Goal: Transaction & Acquisition: Book appointment/travel/reservation

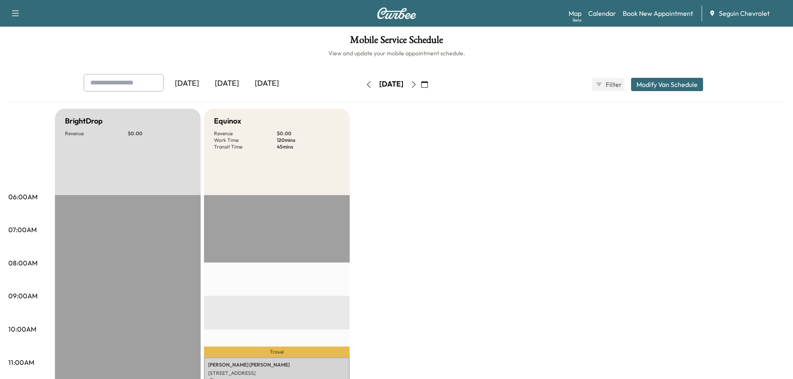
click at [226, 81] on div "[DATE]" at bounding box center [227, 83] width 40 height 19
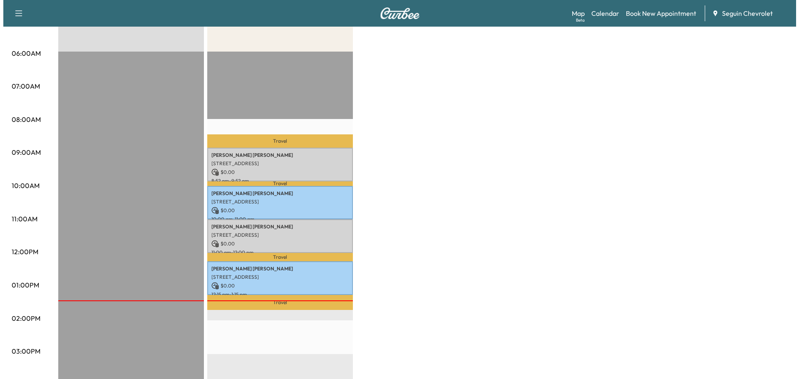
scroll to position [208, 0]
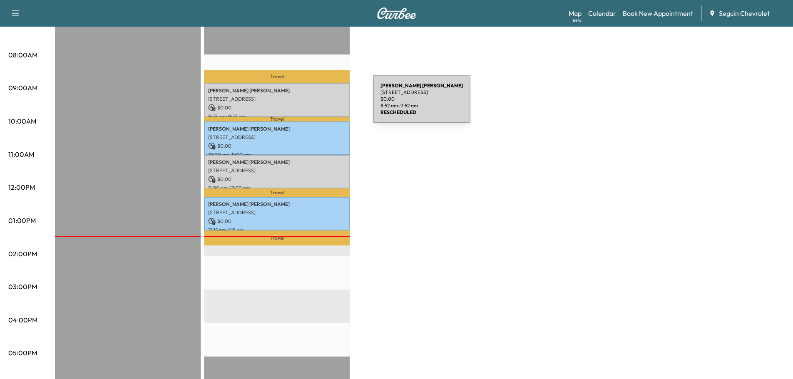
click at [311, 104] on p "$ 0.00" at bounding box center [276, 107] width 137 height 7
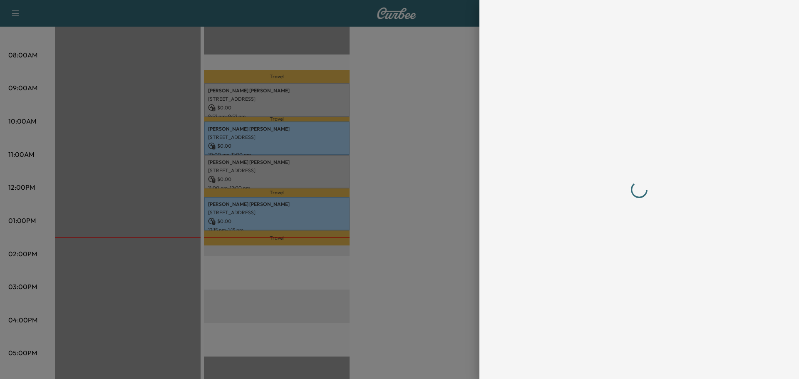
scroll to position [0, 0]
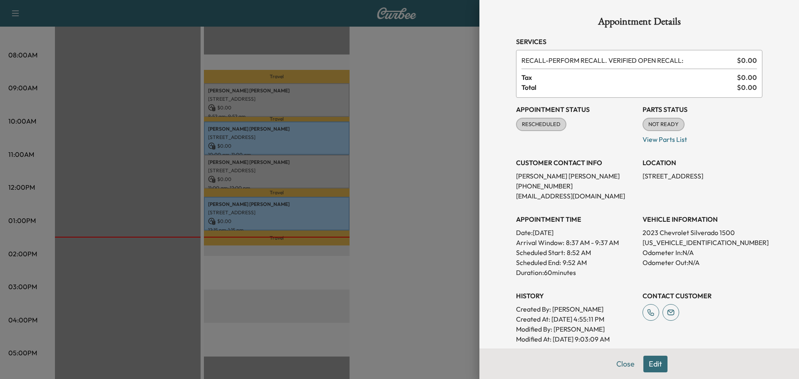
click at [416, 182] on div at bounding box center [399, 189] width 799 height 379
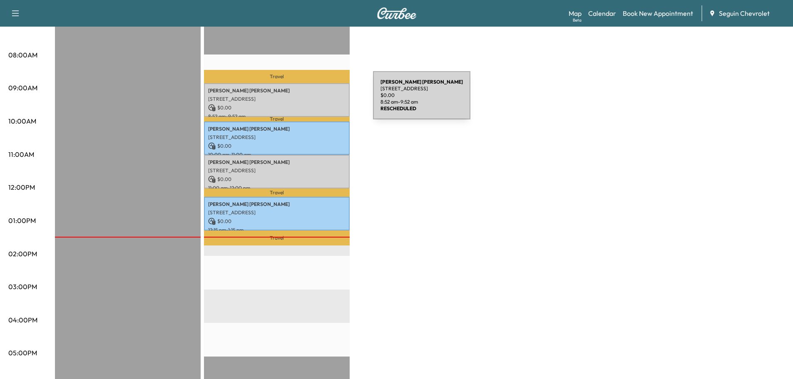
click at [311, 100] on p "[STREET_ADDRESS]" at bounding box center [276, 99] width 137 height 7
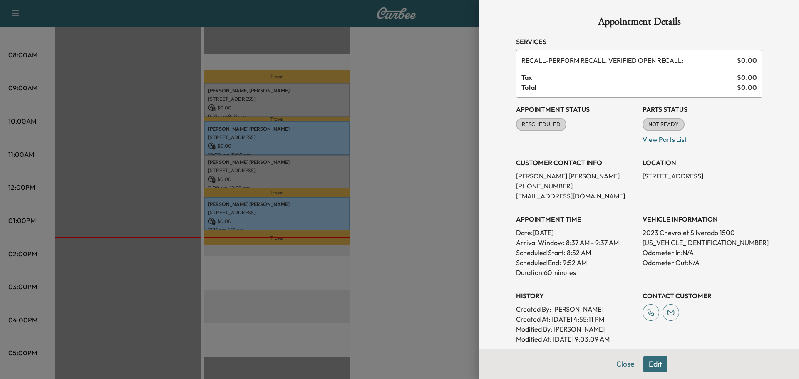
click at [412, 184] on div at bounding box center [399, 189] width 799 height 379
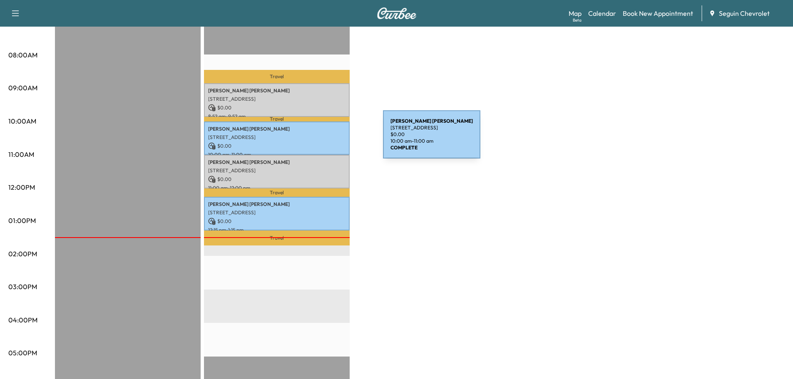
click at [321, 139] on div "[PERSON_NAME] [STREET_ADDRESS] $ 0.00 10:00 am - 11:00 am" at bounding box center [277, 139] width 146 height 34
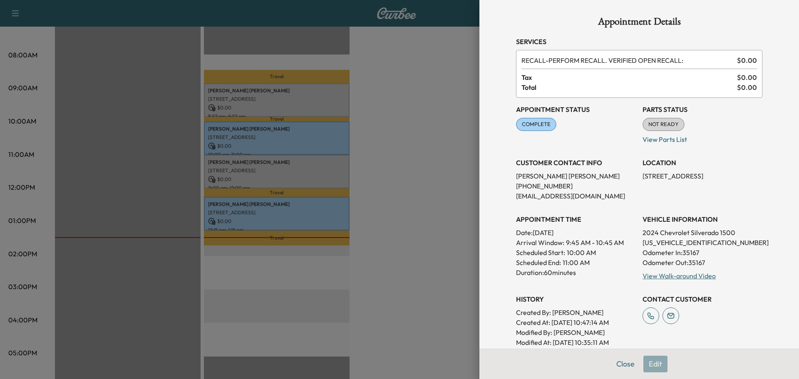
click at [427, 172] on div at bounding box center [399, 189] width 799 height 379
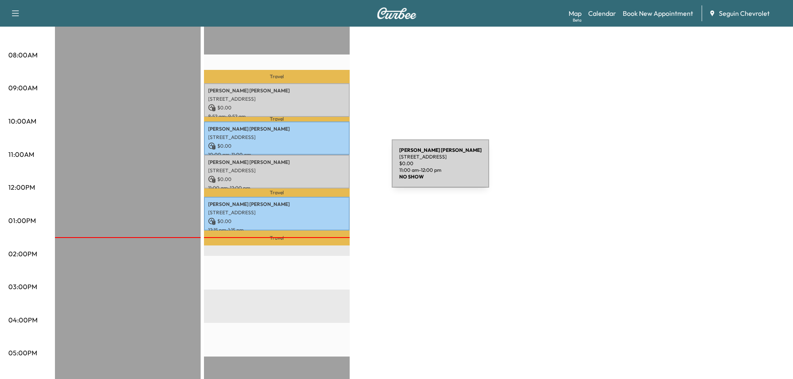
click at [329, 169] on p "[STREET_ADDRESS]" at bounding box center [276, 170] width 137 height 7
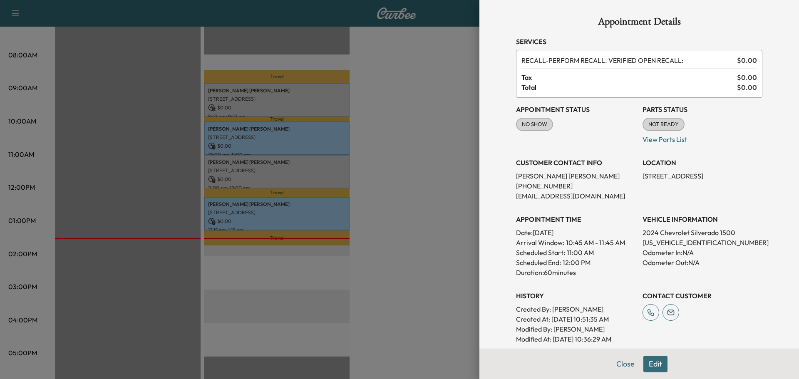
click at [413, 204] on div at bounding box center [399, 189] width 799 height 379
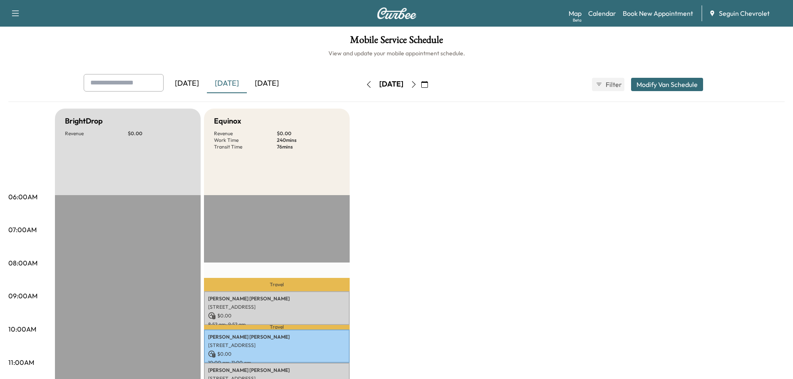
click at [428, 83] on icon "button" at bounding box center [424, 84] width 7 height 7
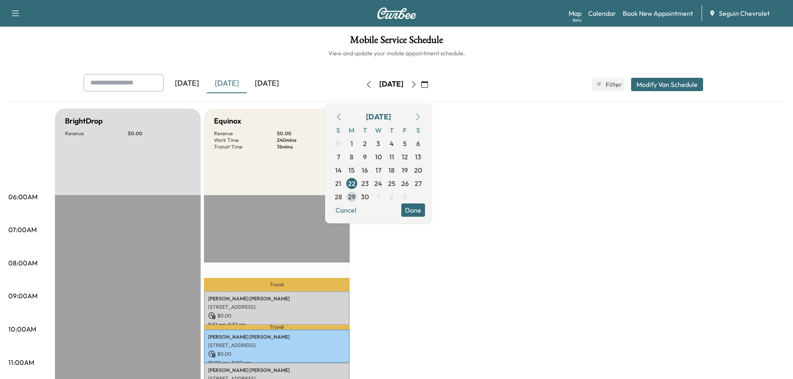
click at [358, 196] on span "29" at bounding box center [351, 196] width 13 height 13
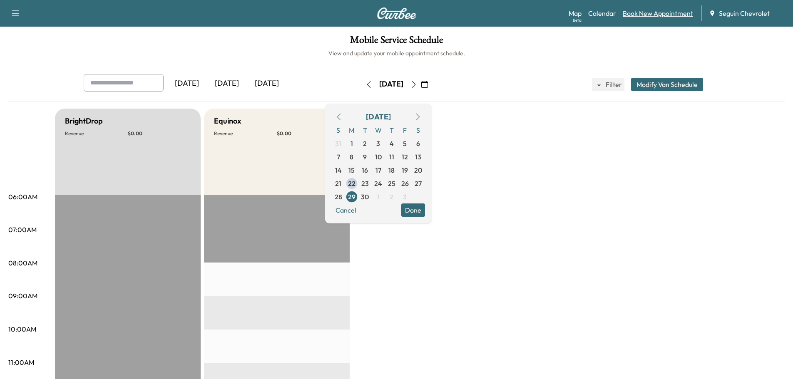
click at [651, 12] on link "Book New Appointment" at bounding box center [658, 13] width 70 height 10
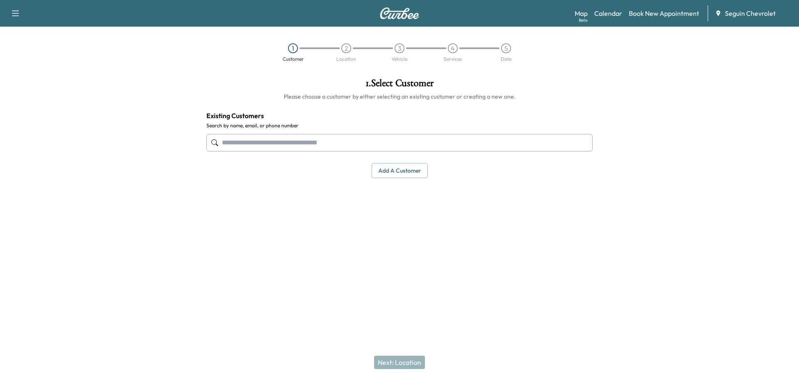
click at [234, 145] on input "text" at bounding box center [399, 142] width 386 height 17
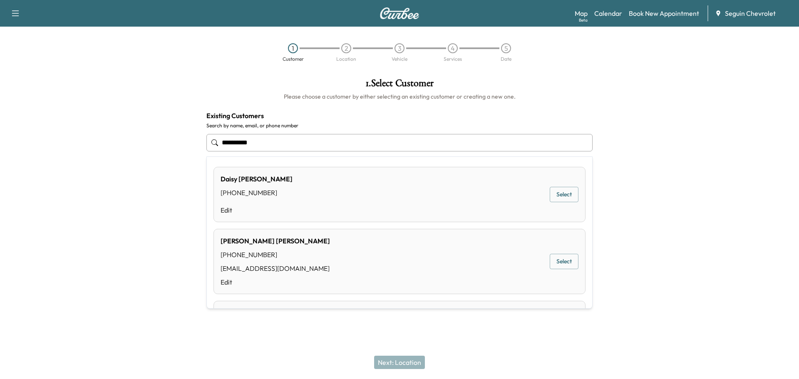
click at [559, 261] on button "Select" at bounding box center [564, 261] width 29 height 15
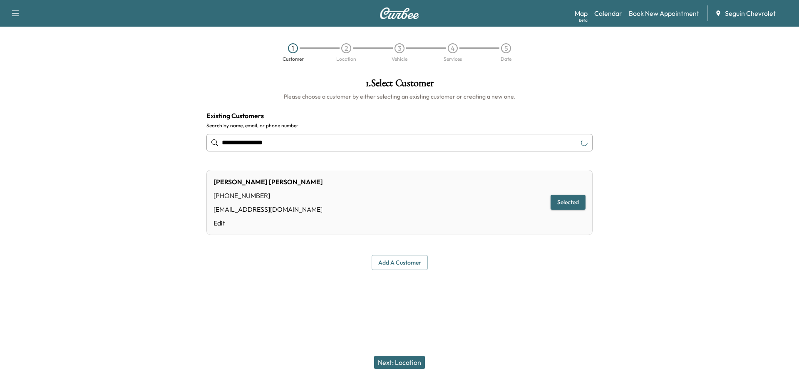
type input "**********"
click at [572, 200] on button "Selected" at bounding box center [568, 202] width 35 height 15
click at [399, 364] on button "Next: Location" at bounding box center [399, 362] width 51 height 13
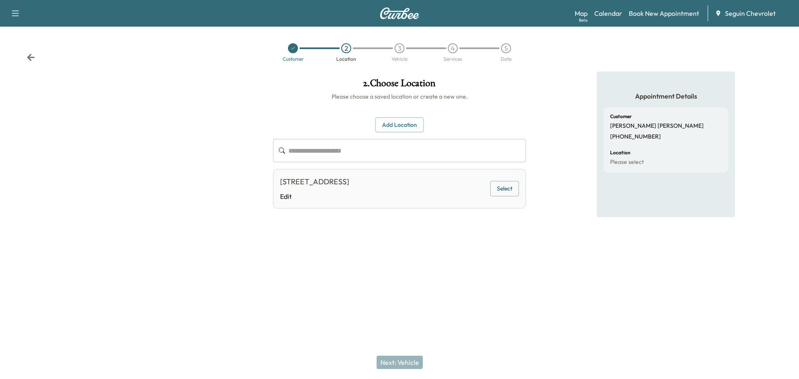
click at [509, 187] on button "Select" at bounding box center [504, 188] width 29 height 15
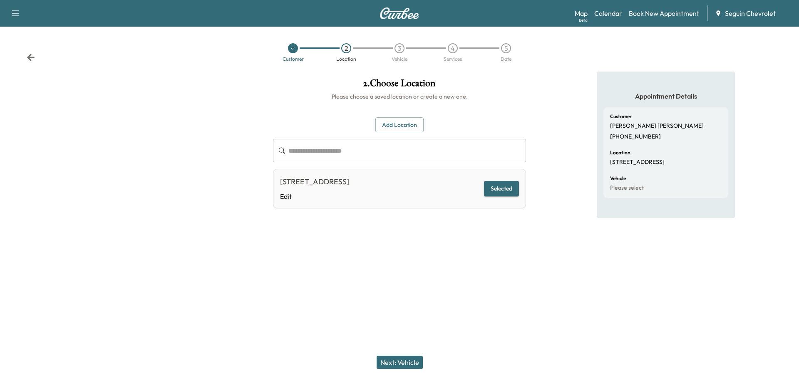
click at [406, 359] on button "Next: Vehicle" at bounding box center [400, 362] width 46 height 13
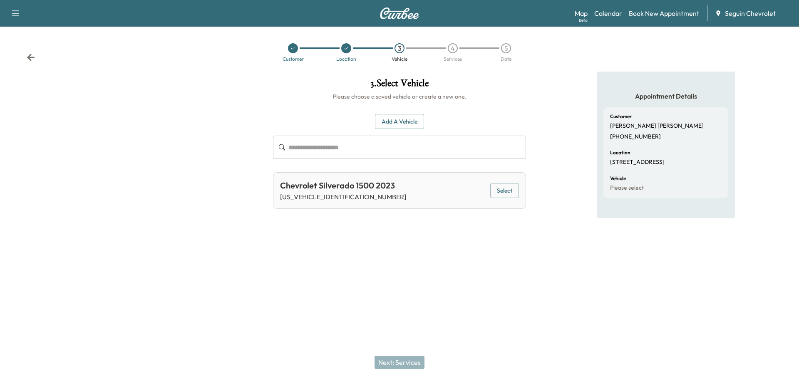
click at [517, 187] on button "Select" at bounding box center [504, 190] width 29 height 15
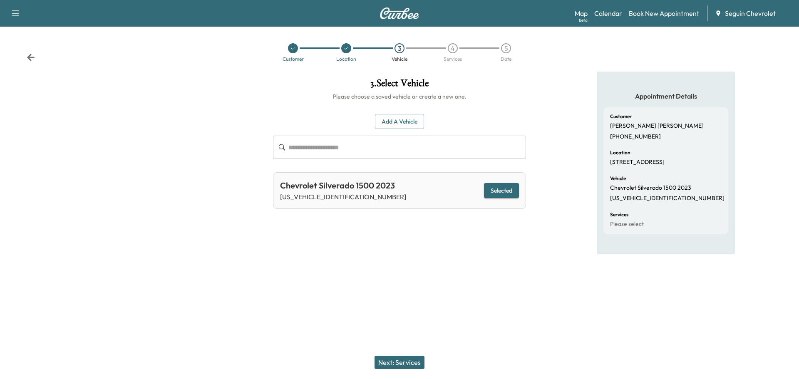
click at [408, 362] on button "Next: Services" at bounding box center [400, 362] width 50 height 13
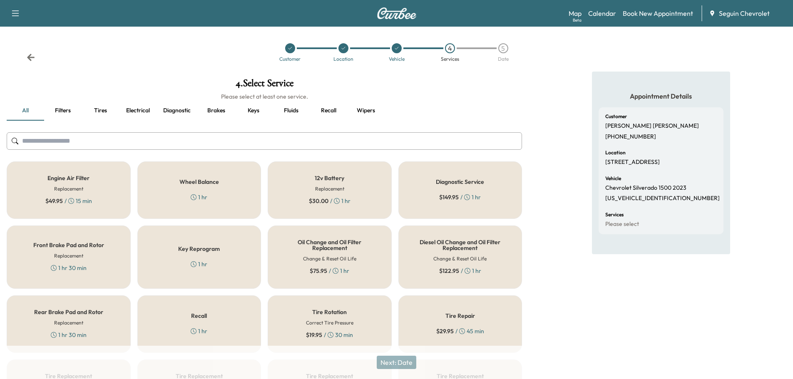
click at [219, 323] on div "Recall 1 hr" at bounding box center [199, 324] width 124 height 57
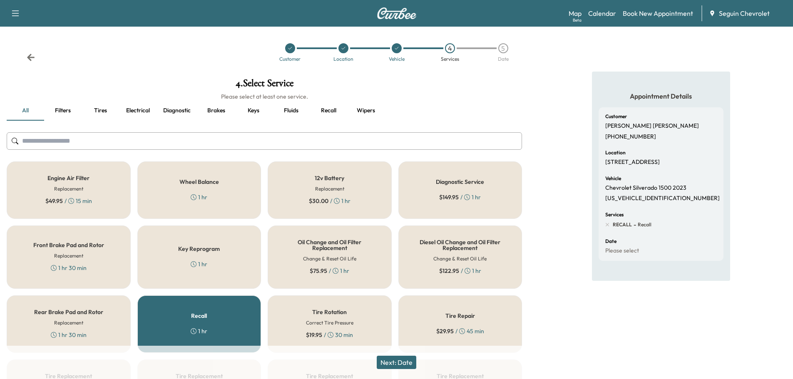
click at [409, 362] on button "Next: Date" at bounding box center [397, 362] width 40 height 13
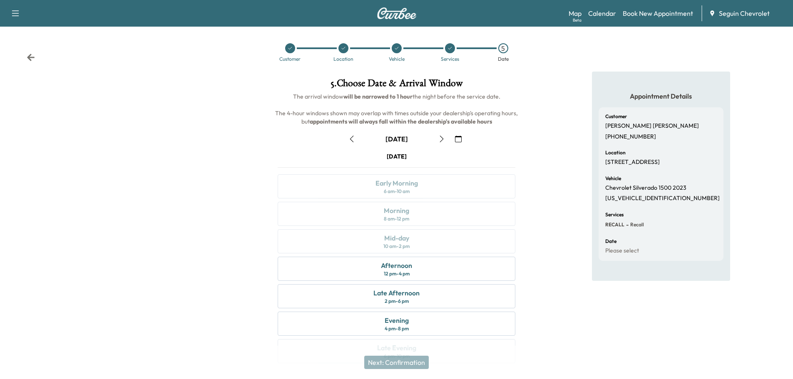
click at [462, 140] on button "button" at bounding box center [458, 138] width 14 height 13
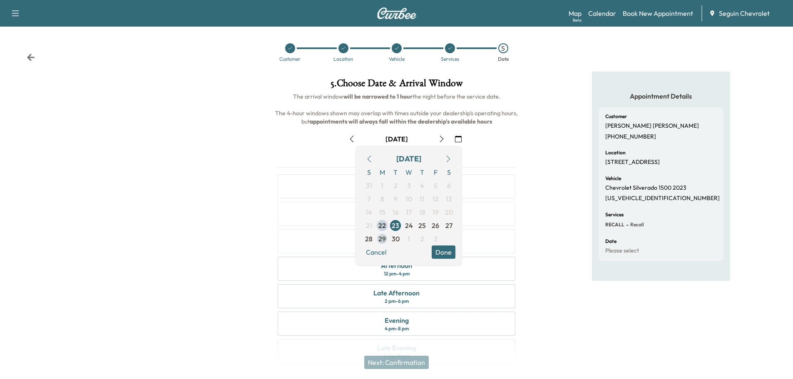
click at [385, 233] on span "29" at bounding box center [381, 238] width 13 height 13
click at [442, 250] on button "Done" at bounding box center [444, 252] width 24 height 13
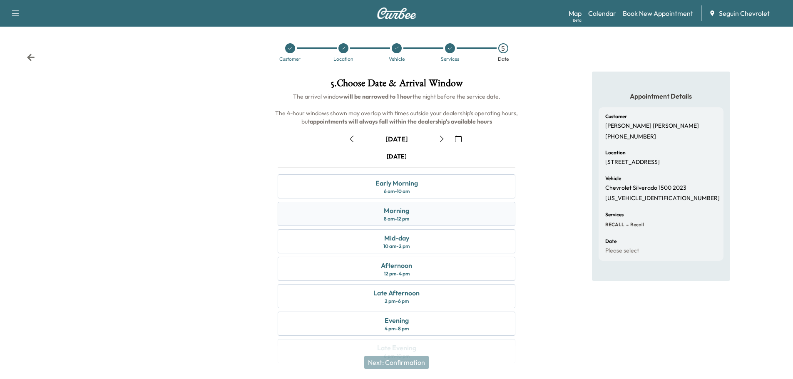
click at [433, 218] on div "Morning 8 am - 12 pm" at bounding box center [397, 214] width 238 height 24
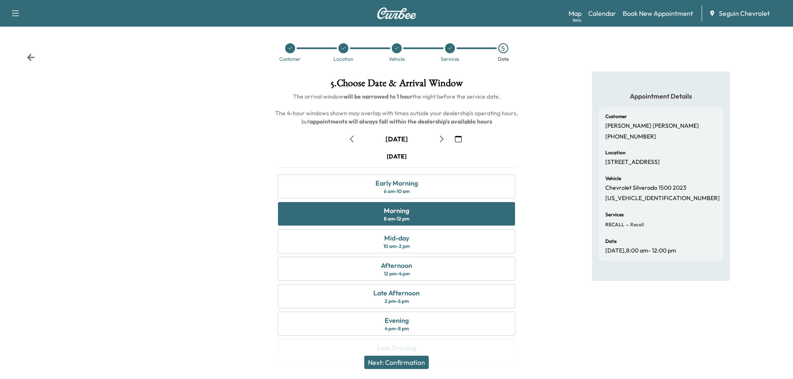
click at [408, 361] on button "Next: Confirmation" at bounding box center [396, 362] width 65 height 13
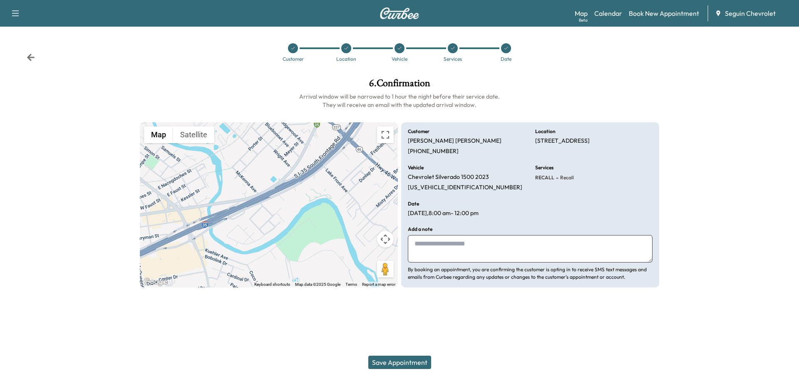
click at [423, 244] on textarea at bounding box center [530, 248] width 245 height 27
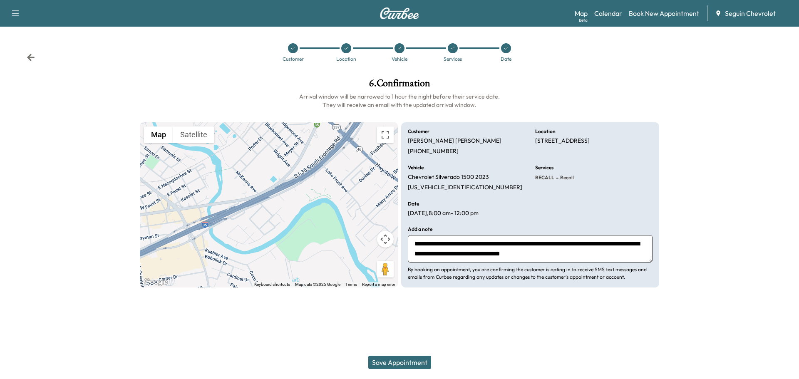
scroll to position [6, 0]
type textarea "**********"
click at [415, 360] on button "Save Appointment" at bounding box center [399, 362] width 63 height 13
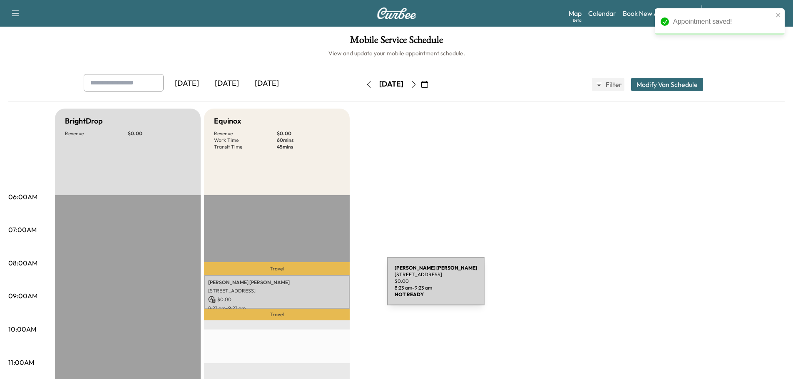
click at [325, 288] on p "[STREET_ADDRESS]" at bounding box center [276, 291] width 137 height 7
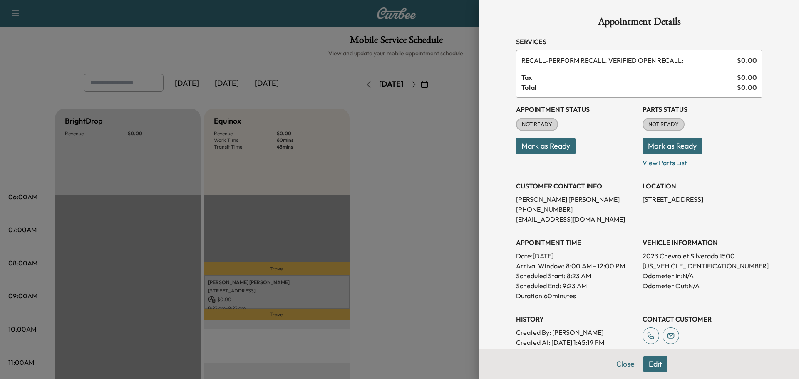
click at [454, 224] on div at bounding box center [399, 189] width 799 height 379
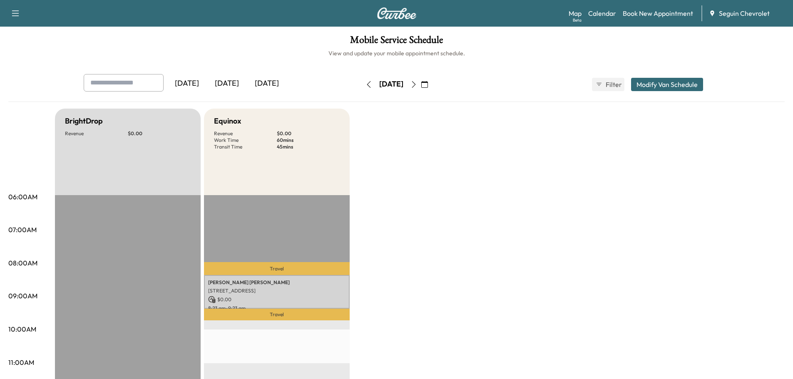
click at [432, 80] on button "button" at bounding box center [424, 84] width 14 height 13
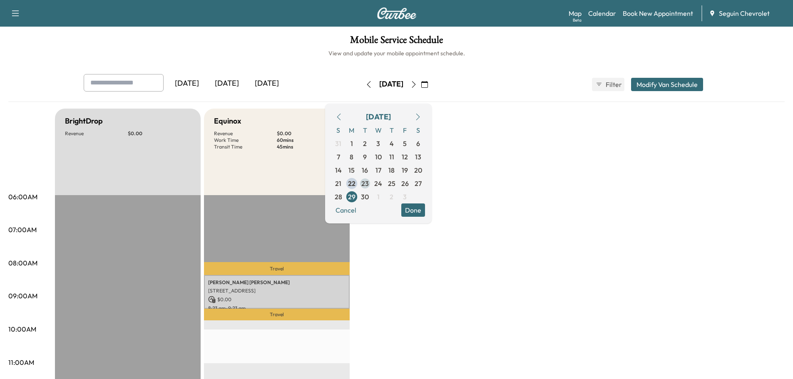
click at [369, 179] on span "23" at bounding box center [364, 184] width 7 height 10
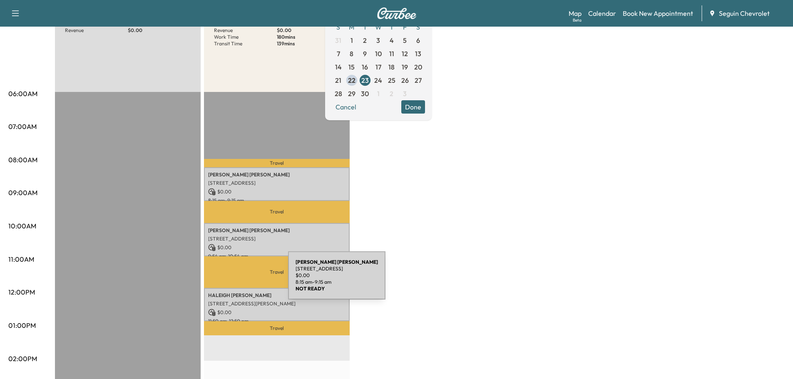
scroll to position [125, 0]
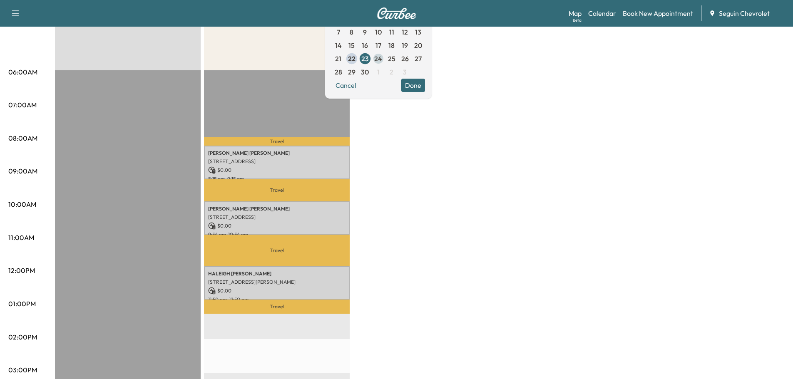
click at [382, 55] on span "24" at bounding box center [378, 59] width 8 height 10
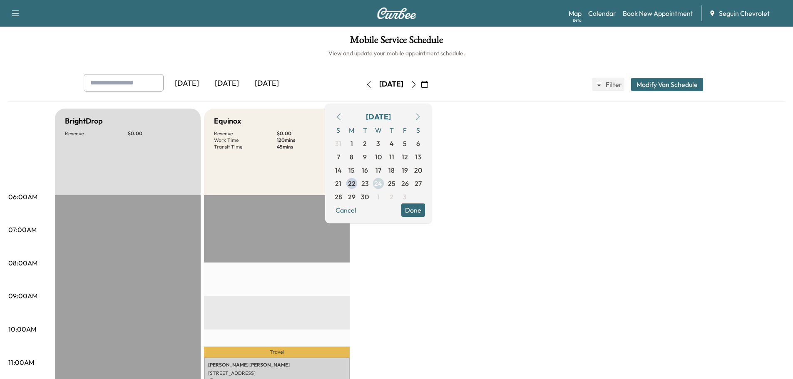
click at [382, 180] on span "24" at bounding box center [378, 184] width 8 height 10
click at [395, 183] on span "25" at bounding box center [391, 184] width 7 height 10
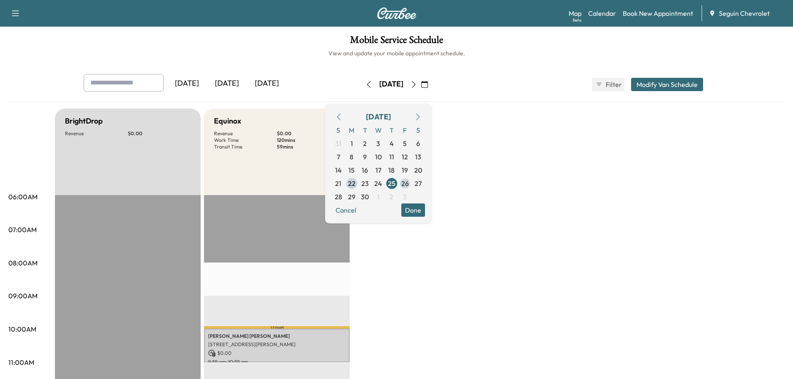
click at [409, 181] on span "26" at bounding box center [404, 184] width 7 height 10
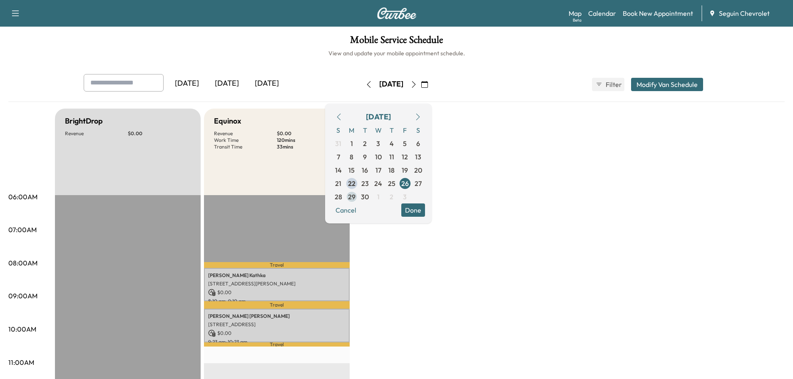
click at [355, 193] on span "29" at bounding box center [351, 197] width 7 height 10
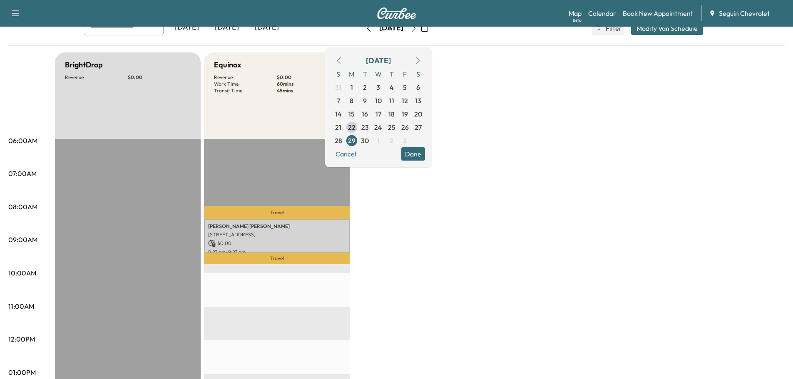
scroll to position [42, 0]
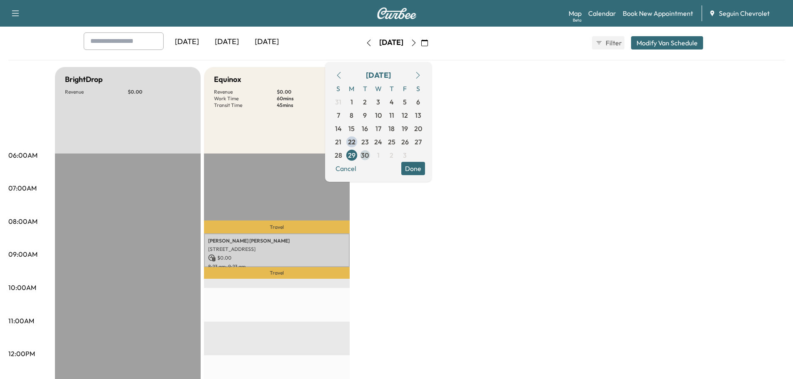
click at [369, 151] on span "30" at bounding box center [365, 155] width 8 height 10
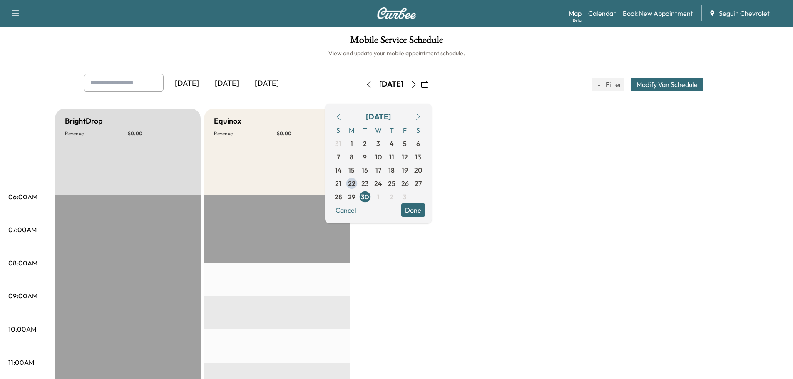
click at [420, 115] on icon "button" at bounding box center [418, 117] width 4 height 7
click at [369, 141] on span "30" at bounding box center [365, 144] width 8 height 10
click at [353, 144] on span "1" at bounding box center [351, 144] width 2 height 10
click at [372, 138] on span "2" at bounding box center [364, 143] width 13 height 13
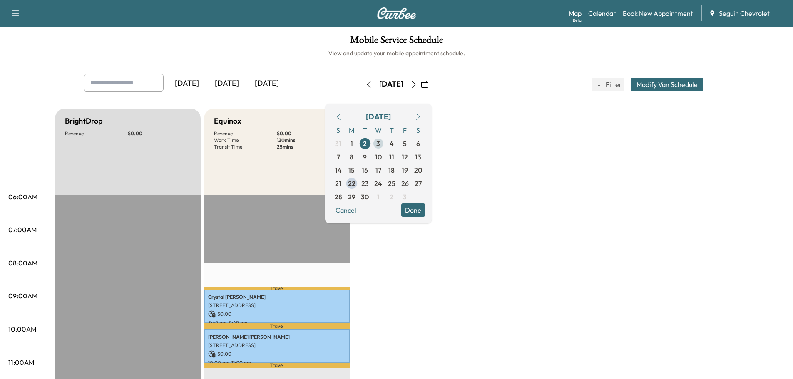
click at [385, 142] on span "3" at bounding box center [378, 143] width 13 height 13
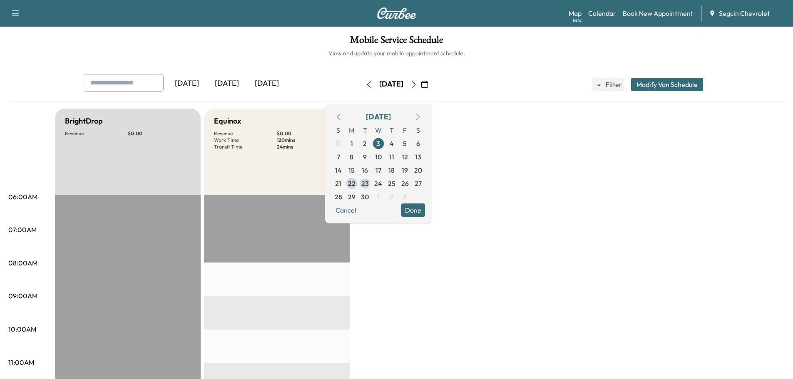
click at [369, 181] on span "23" at bounding box center [364, 184] width 7 height 10
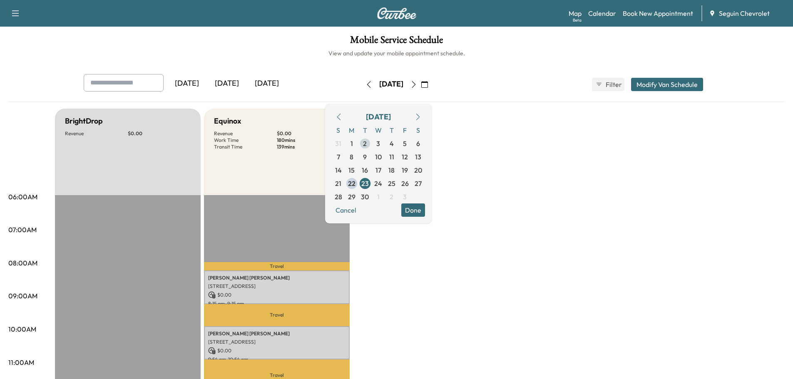
click at [367, 142] on span "2" at bounding box center [365, 144] width 4 height 10
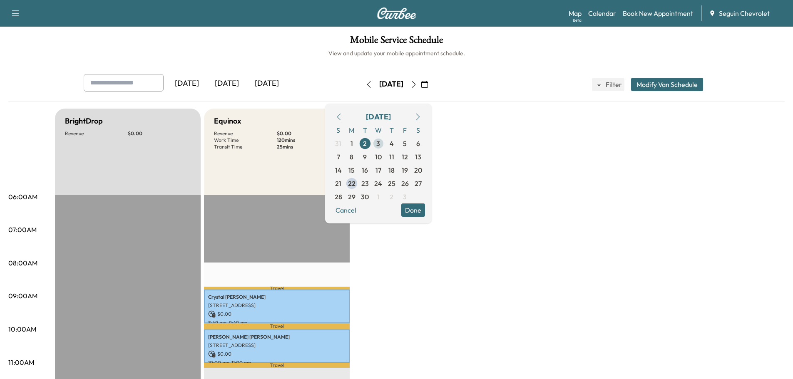
click at [380, 141] on span "3" at bounding box center [378, 144] width 4 height 10
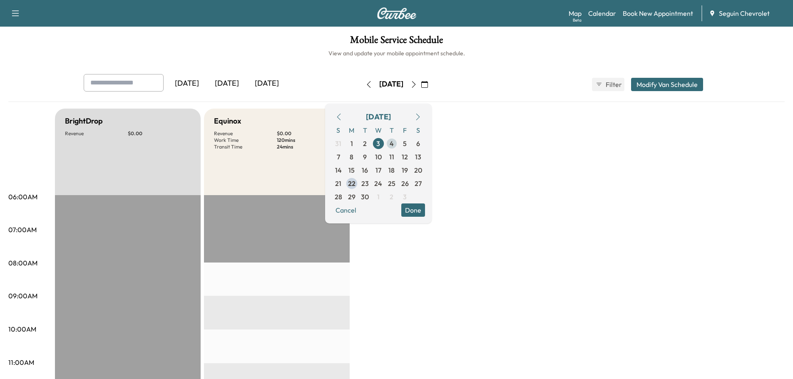
click at [394, 140] on span "4" at bounding box center [392, 144] width 4 height 10
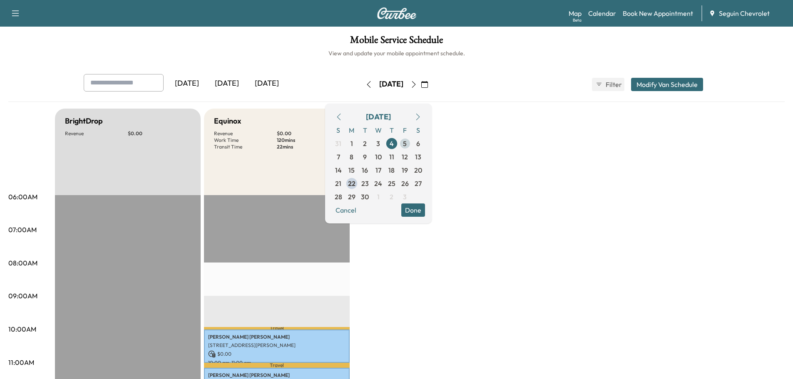
click at [407, 141] on span "5" at bounding box center [405, 144] width 4 height 10
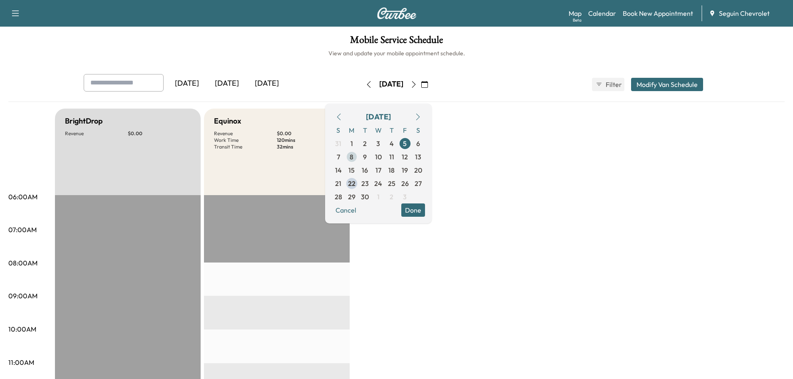
click at [358, 154] on span "8" at bounding box center [351, 156] width 13 height 13
click at [367, 154] on span "9" at bounding box center [365, 157] width 4 height 10
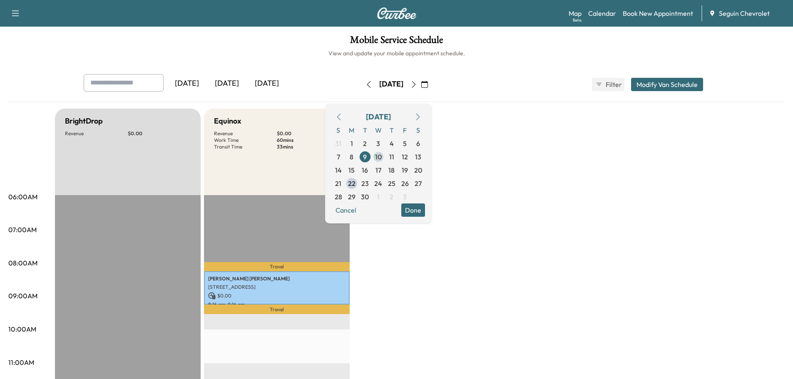
click at [382, 154] on span "10" at bounding box center [378, 157] width 7 height 10
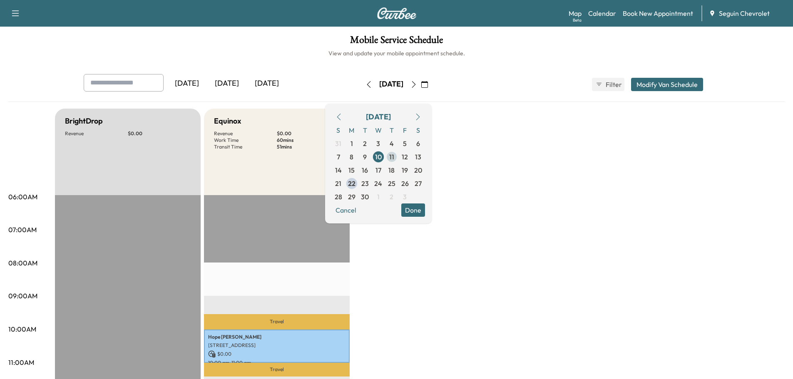
click at [398, 152] on span "11" at bounding box center [391, 156] width 13 height 13
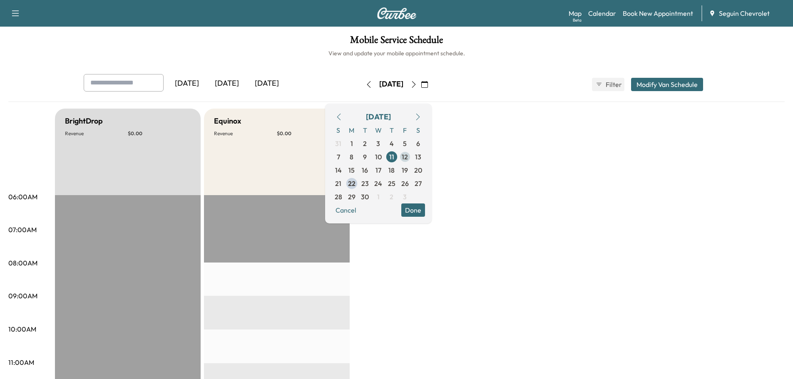
click at [408, 157] on span "12" at bounding box center [405, 157] width 6 height 10
click at [355, 168] on span "15" at bounding box center [351, 170] width 6 height 10
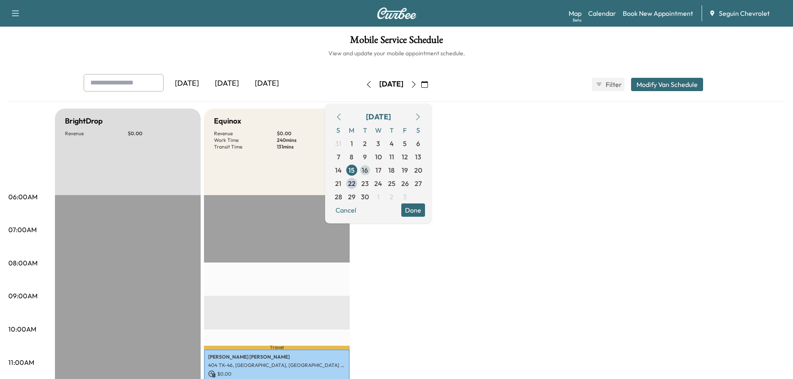
click at [368, 166] on span "16" at bounding box center [365, 170] width 6 height 10
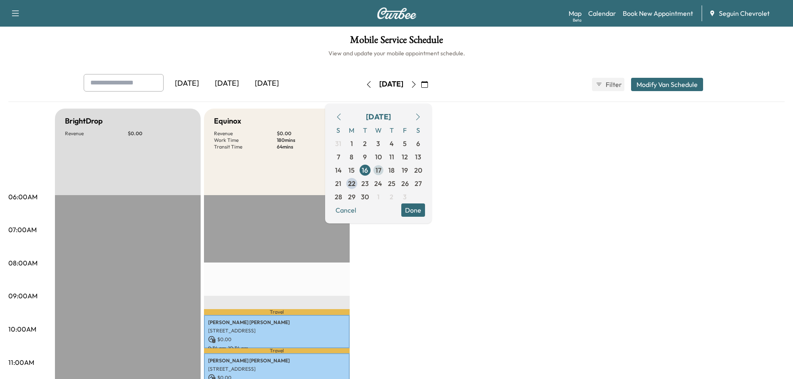
click at [381, 168] on span "17" at bounding box center [378, 170] width 6 height 10
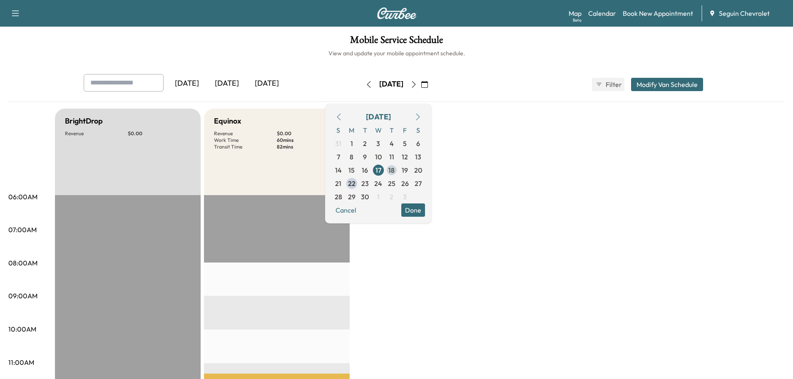
click at [395, 166] on span "18" at bounding box center [391, 170] width 6 height 10
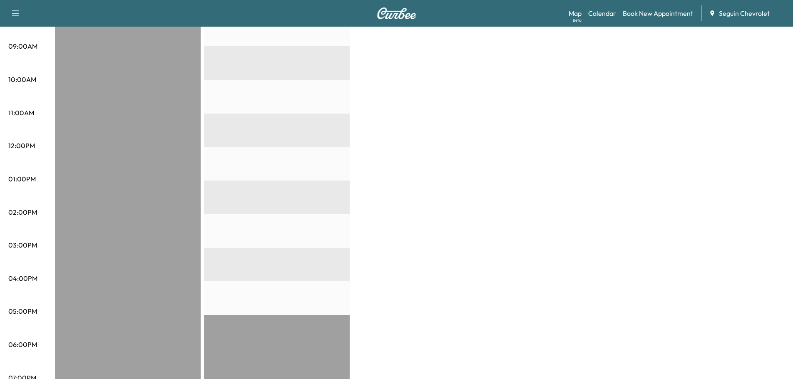
scroll to position [76, 0]
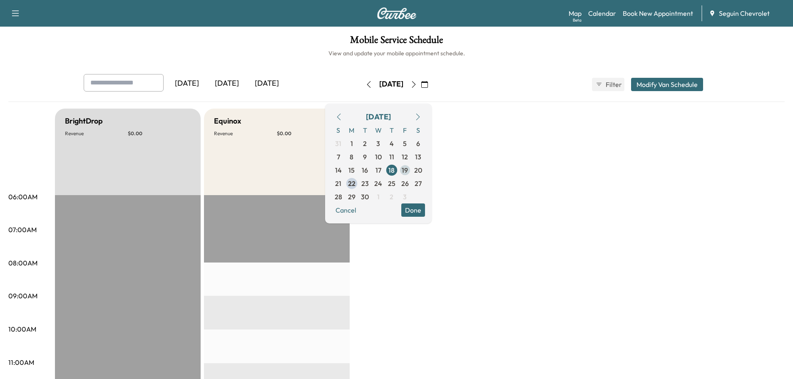
click at [412, 164] on span "19" at bounding box center [404, 170] width 13 height 13
click at [355, 181] on span "22" at bounding box center [351, 184] width 7 height 10
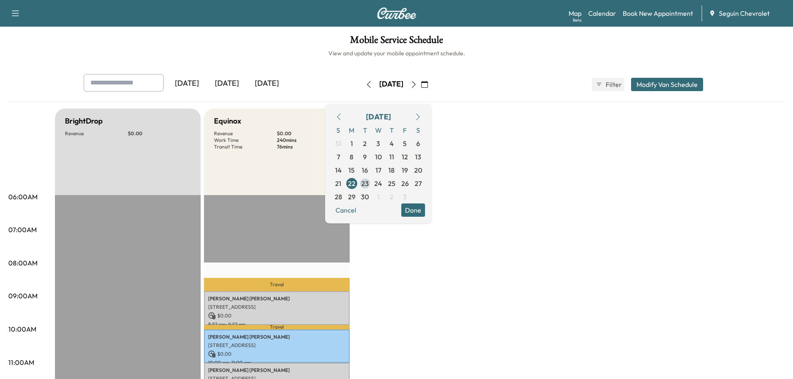
click at [369, 183] on span "23" at bounding box center [364, 184] width 7 height 10
